Goal: Task Accomplishment & Management: Manage account settings

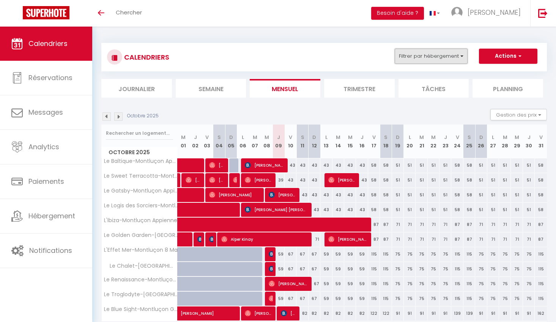
click at [454, 57] on button "Filtrer par hébergement" at bounding box center [431, 56] width 73 height 15
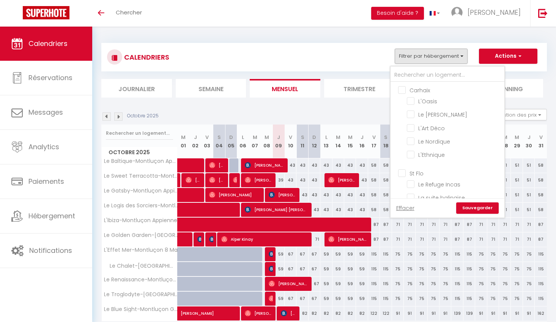
click at [405, 88] on input "Carhaix" at bounding box center [455, 90] width 114 height 8
checkbox input "true"
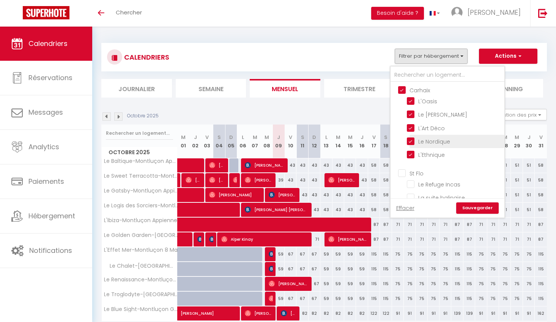
checkbox input "true"
checkbox input "false"
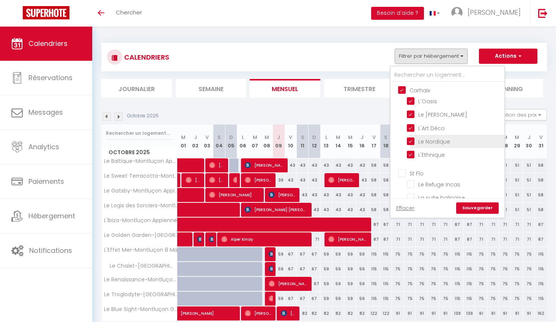
checkbox input "false"
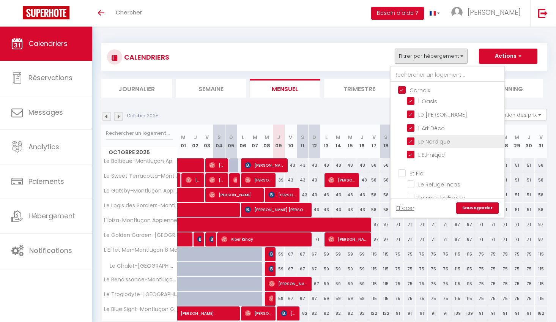
checkbox input "false"
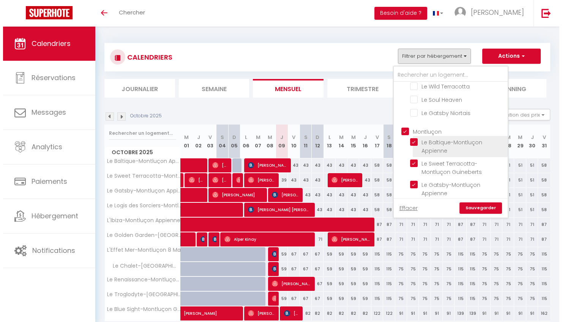
scroll to position [259, 0]
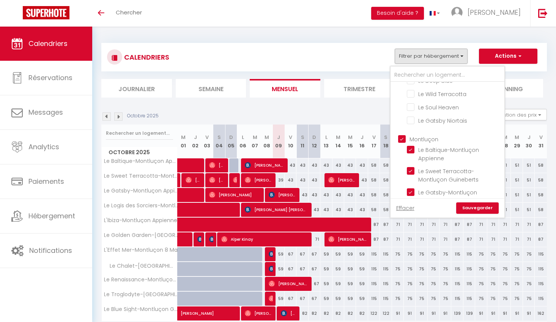
click at [404, 135] on input "Montluçon" at bounding box center [455, 139] width 114 height 8
checkbox input "false"
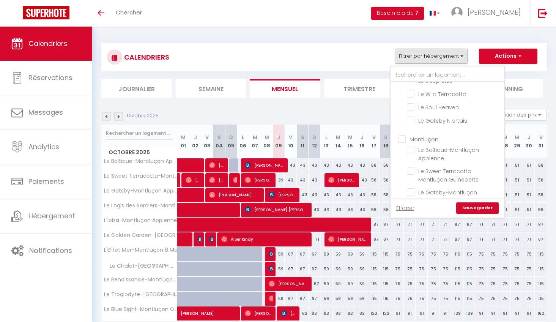
checkbox input "false"
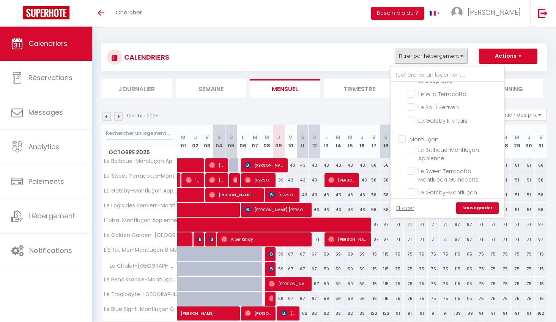
checkbox input "false"
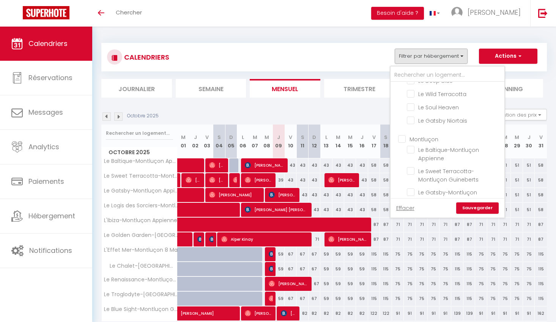
checkbox input "false"
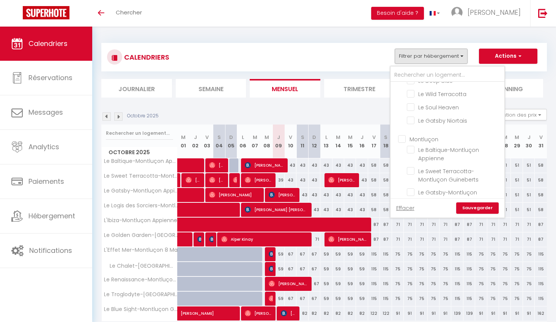
checkbox input "false"
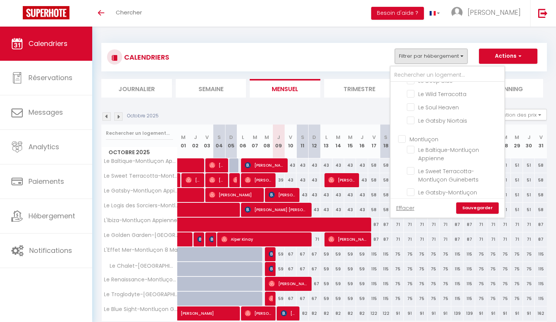
click at [478, 207] on link "Sauvegarder" at bounding box center [477, 207] width 42 height 11
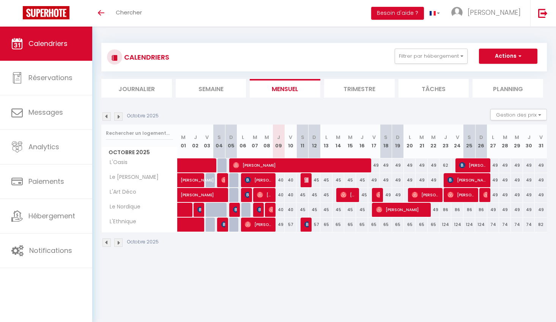
click at [458, 209] on div "86" at bounding box center [457, 210] width 12 height 14
type input "86"
type input "Ven 24 Octobre 2025"
type input "[DATE]"
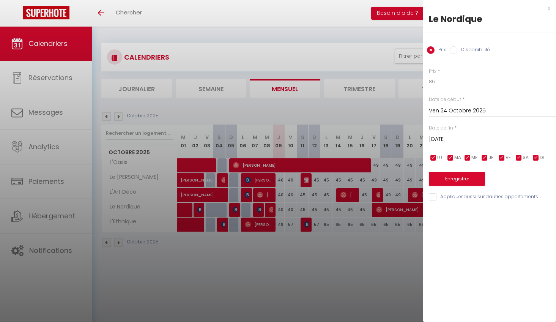
click at [386, 250] on div at bounding box center [278, 161] width 556 height 322
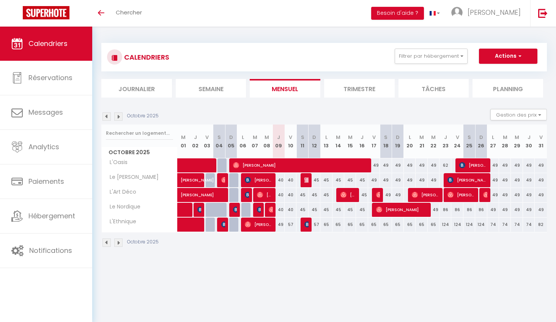
click at [458, 209] on div "86" at bounding box center [457, 210] width 12 height 14
type input "86"
type input "Ven 24 Octobre 2025"
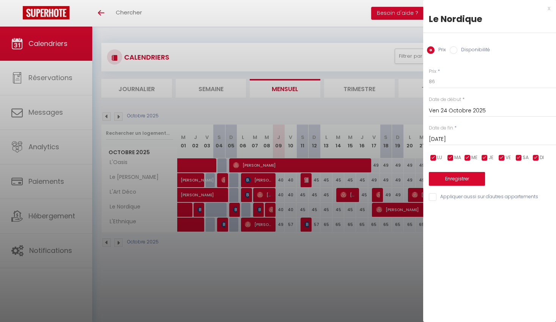
click at [474, 139] on input "[DATE]" at bounding box center [492, 139] width 127 height 10
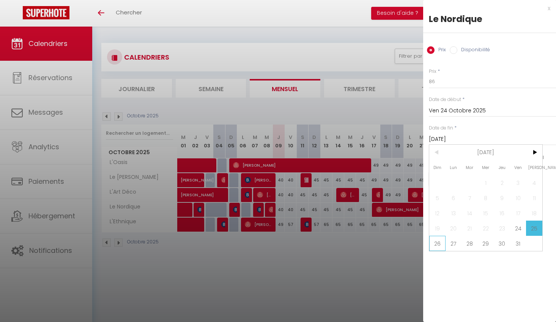
click at [439, 239] on span "26" at bounding box center [437, 243] width 16 height 15
type input "Dim 26 Octobre 2025"
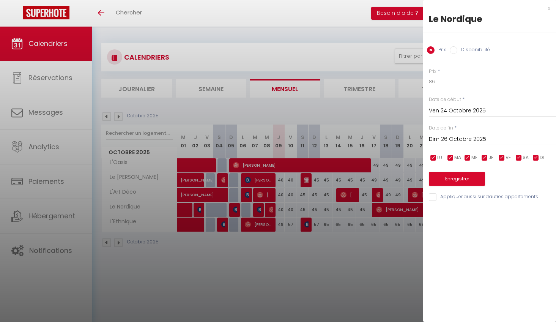
click at [465, 49] on label "Disponibilité" at bounding box center [473, 50] width 33 height 8
click at [457, 49] on input "Disponibilité" at bounding box center [454, 50] width 8 height 8
radio input "true"
radio input "false"
click at [461, 79] on select "Disponible Indisponible" at bounding box center [492, 82] width 127 height 14
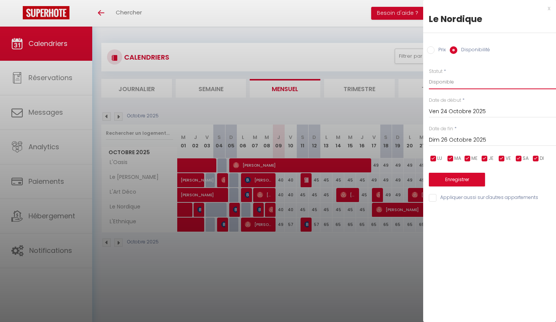
select select "0"
click at [429, 75] on select "Disponible Indisponible" at bounding box center [492, 82] width 127 height 14
click at [453, 197] on input "Appliquer aussi sur d'autres appartements" at bounding box center [492, 198] width 127 height 8
checkbox input "true"
click at [458, 182] on button "Enregistrer" at bounding box center [457, 180] width 56 height 14
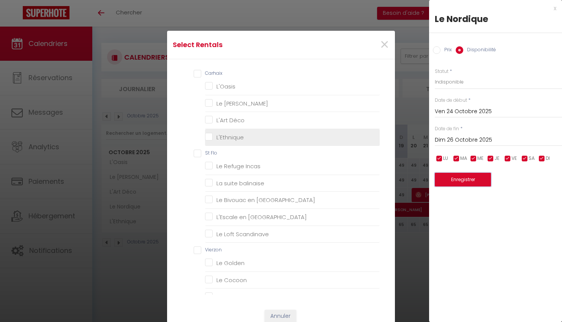
scroll to position [16, 0]
click at [254, 135] on input "L'Ethnique" at bounding box center [292, 134] width 175 height 8
checkbox input "true"
checkbox input "false"
checkbox Rossa "false"
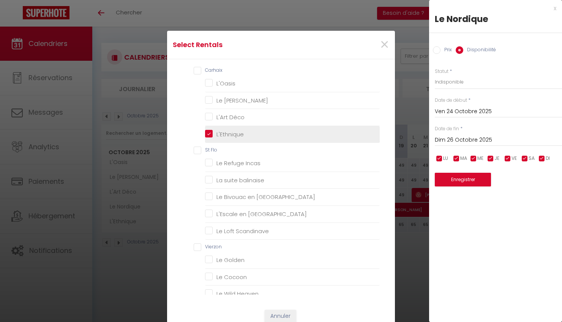
checkbox Déco "false"
checkbox Incas "false"
checkbox balinaise "false"
checkbox Orient "false"
checkbox Amérique "false"
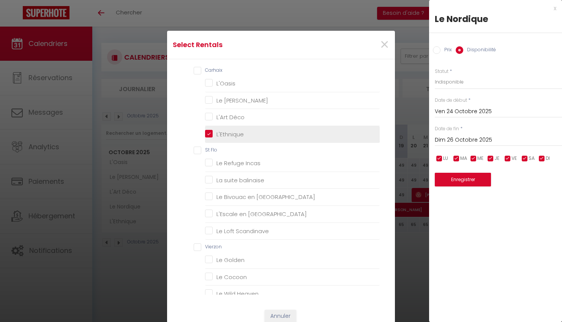
checkbox Scandinave "false"
checkbox Golden "false"
checkbox Cocoon "false"
checkbox Heaven "false"
checkbox Blue "false"
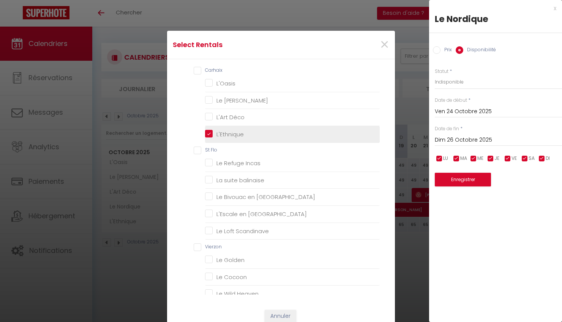
checkbox Terracotta "false"
checkbox Heaven "false"
checkbox Niortais "false"
checkbox Appienne "false"
checkbox Guineberts "false"
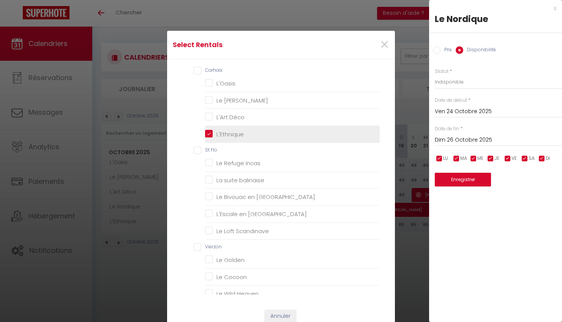
checkbox Appienne "false"
checkbox Guineberts "false"
checkbox Mai "false"
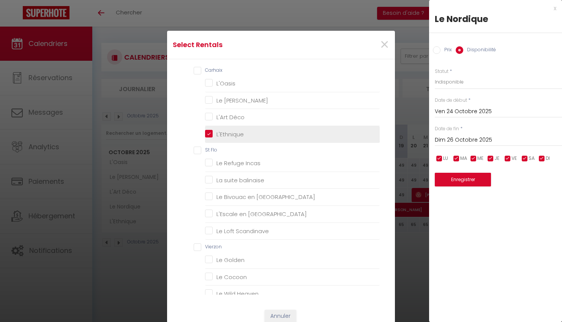
checkbox Mai "false"
checkbox Guineberts "false"
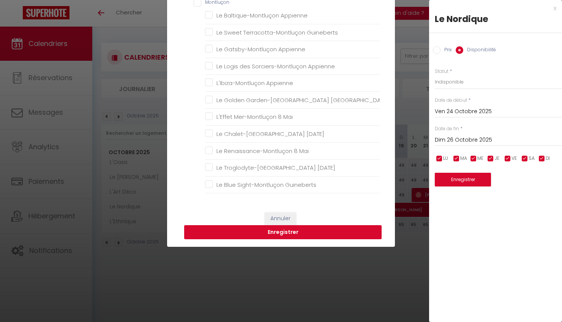
scroll to position [98, 0]
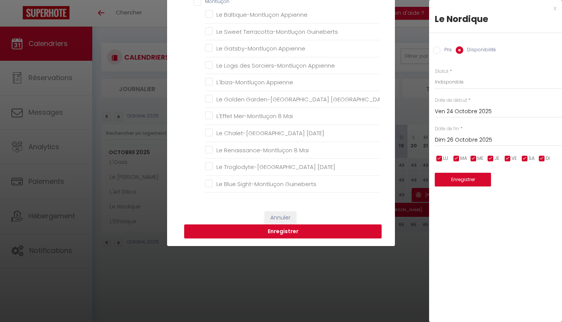
click at [290, 234] on button "Enregistrer" at bounding box center [282, 231] width 197 height 14
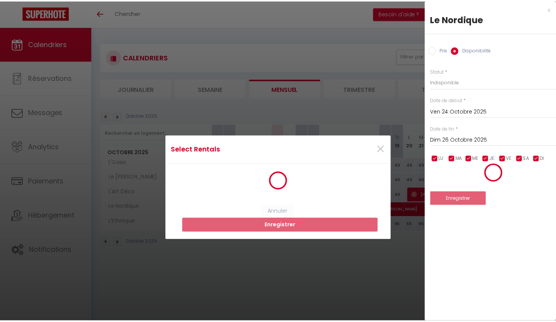
scroll to position [0, 0]
